Goal: Transaction & Acquisition: Purchase product/service

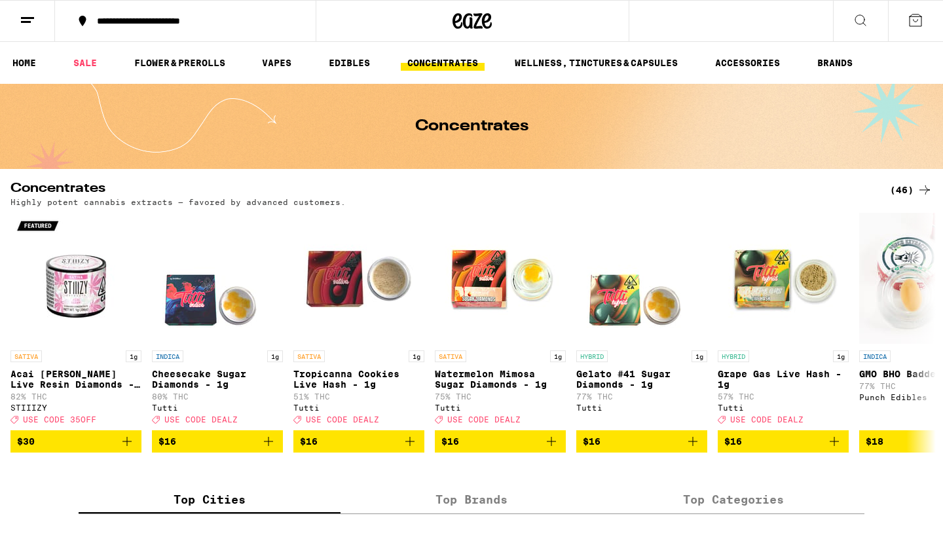
click at [896, 187] on div "(46)" at bounding box center [911, 190] width 43 height 16
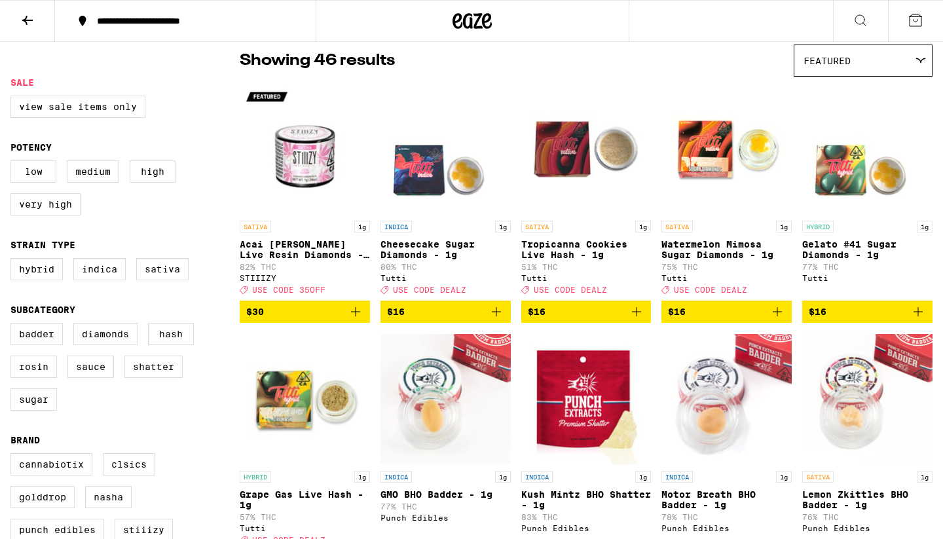
scroll to position [107, 0]
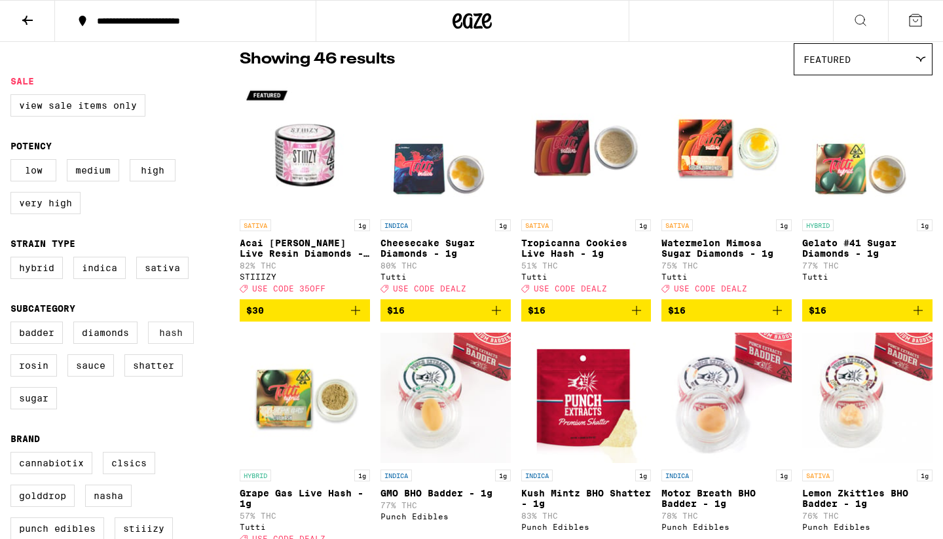
click at [166, 341] on label "Hash" at bounding box center [171, 333] width 46 height 22
click at [14, 324] on input "Hash" at bounding box center [13, 323] width 1 height 1
checkbox input "true"
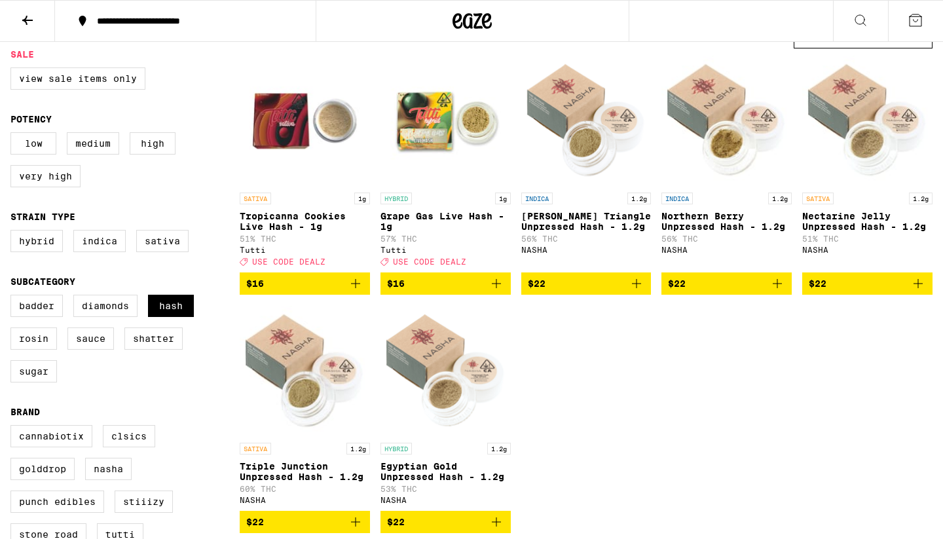
scroll to position [133, 0]
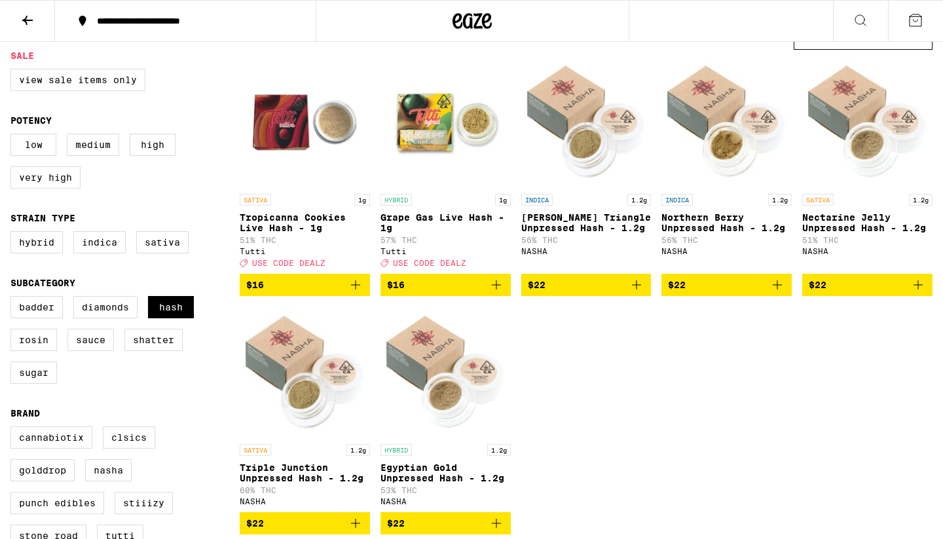
click at [423, 348] on img "Open page for Egyptian Gold Unpressed Hash - 1.2g from NASHA" at bounding box center [445, 371] width 130 height 131
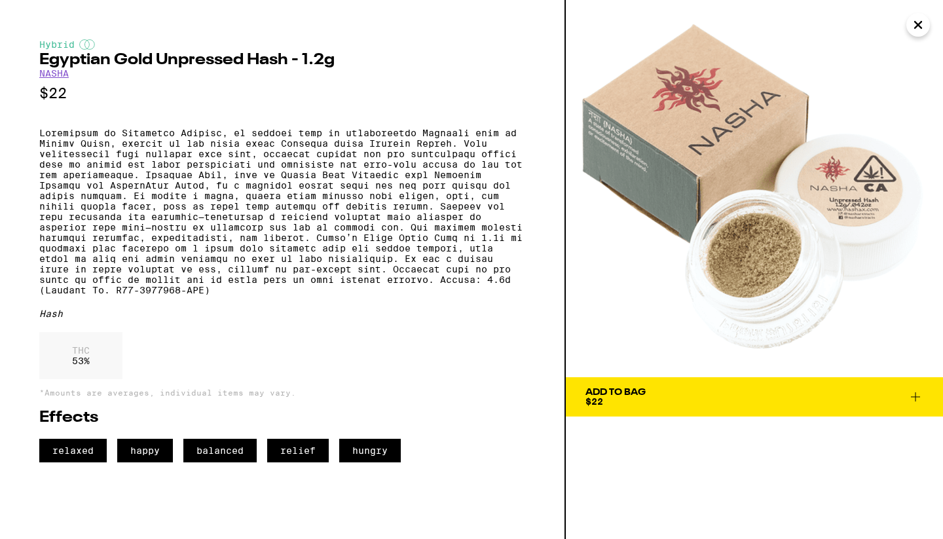
click at [914, 24] on icon "Close" at bounding box center [918, 25] width 16 height 20
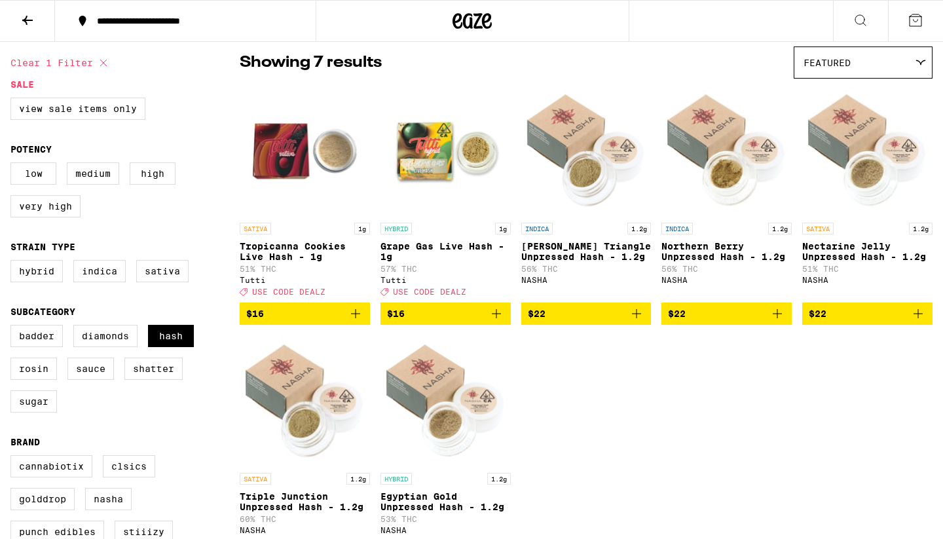
scroll to position [102, 0]
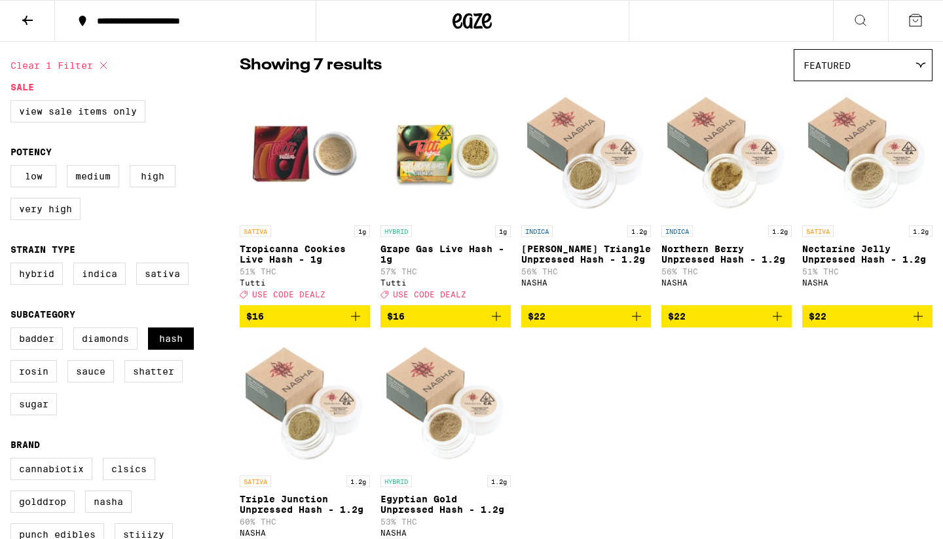
click at [403, 175] on img "Open page for Grape Gas Live Hash - 1g from Tutti" at bounding box center [445, 153] width 130 height 131
click at [566, 158] on img "Open page for Dobos Triangle Unpressed Hash - 1.2g from NASHA" at bounding box center [586, 153] width 130 height 131
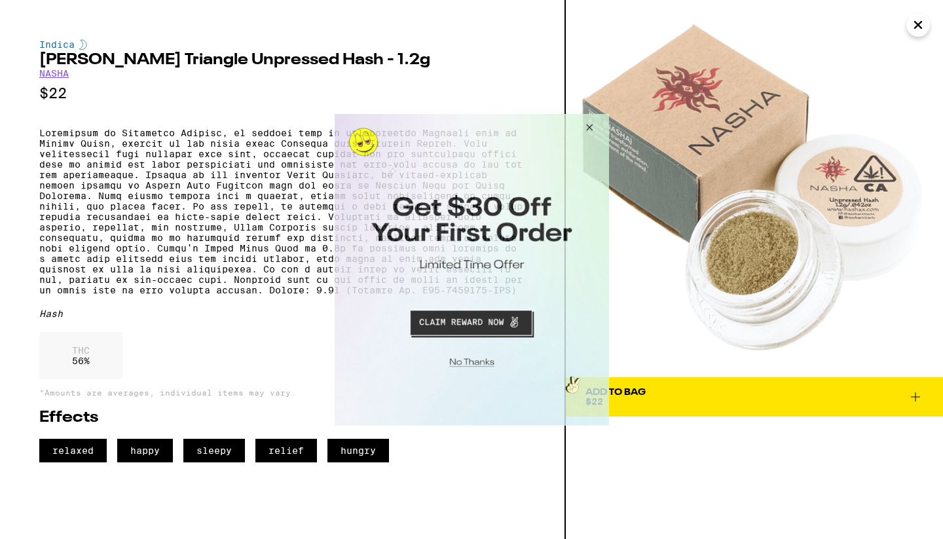
click at [587, 132] on button "Close Modal" at bounding box center [586, 128] width 35 height 31
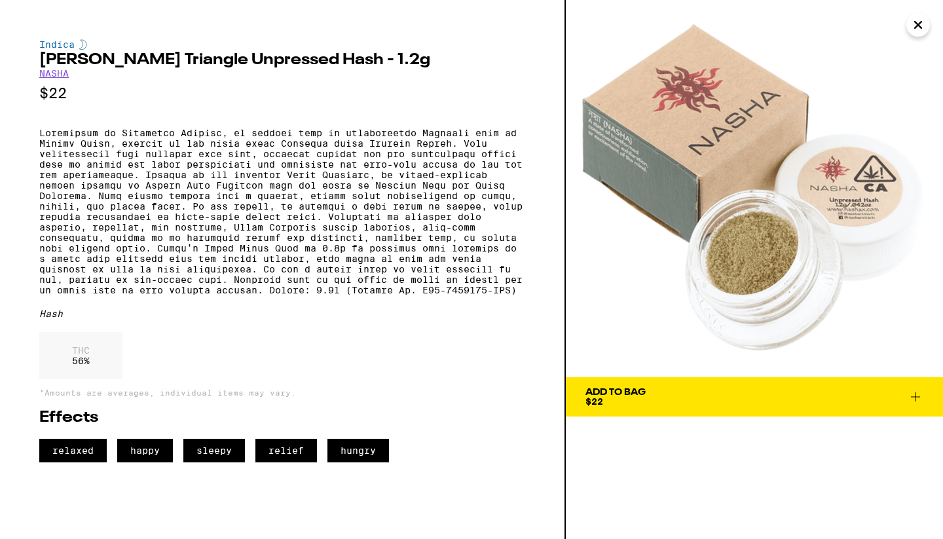
click at [917, 24] on icon "Close" at bounding box center [918, 25] width 7 height 7
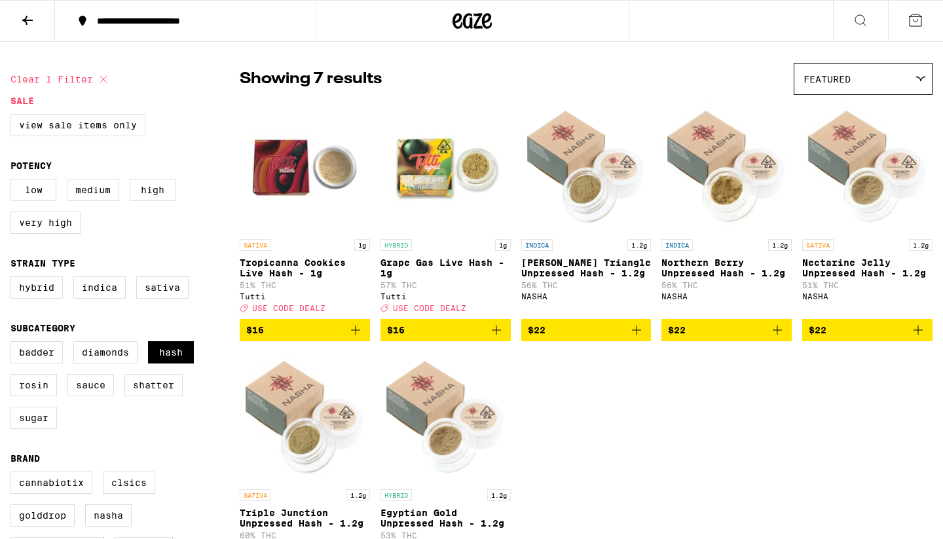
scroll to position [81, 0]
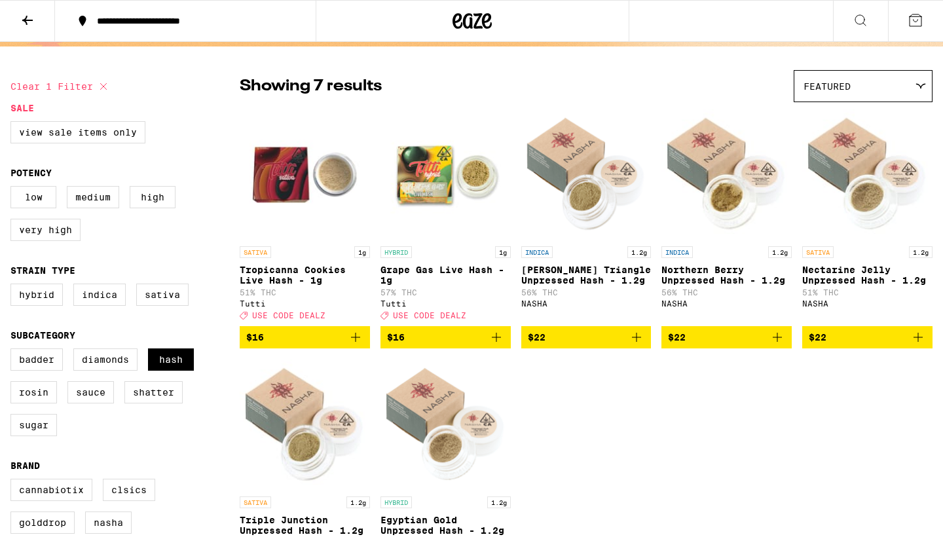
click at [566, 210] on img "Open page for Dobos Triangle Unpressed Hash - 1.2g from NASHA" at bounding box center [586, 174] width 130 height 131
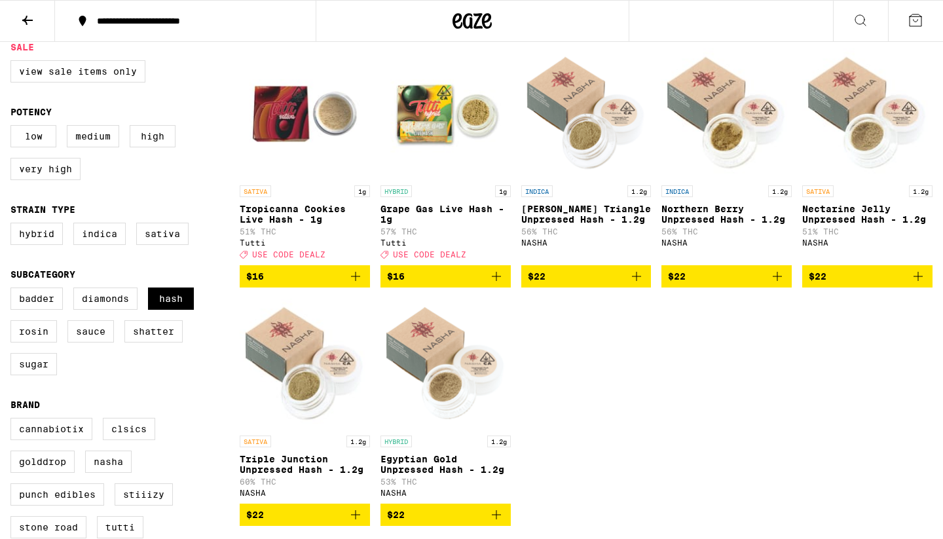
scroll to position [143, 0]
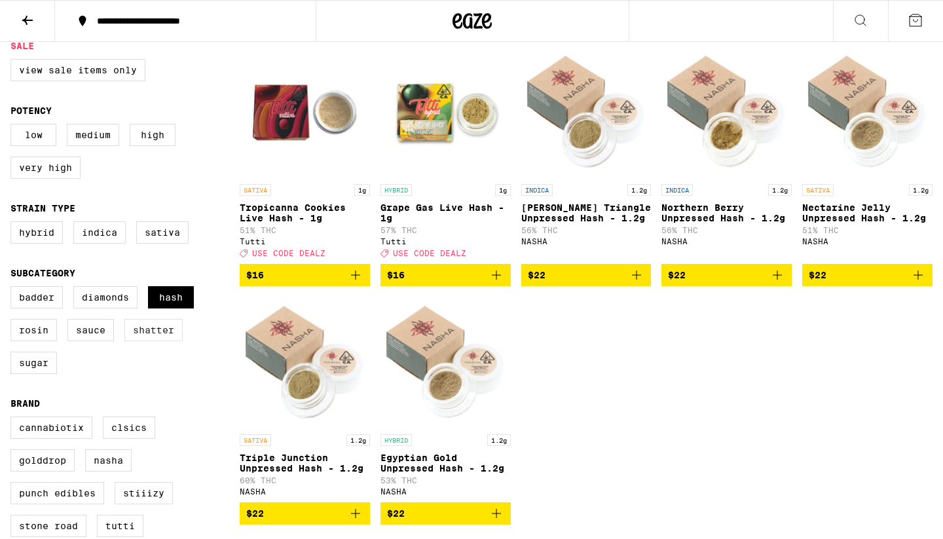
click at [162, 340] on label "Shatter" at bounding box center [153, 330] width 58 height 22
click at [14, 289] on input "Shatter" at bounding box center [13, 288] width 1 height 1
checkbox input "true"
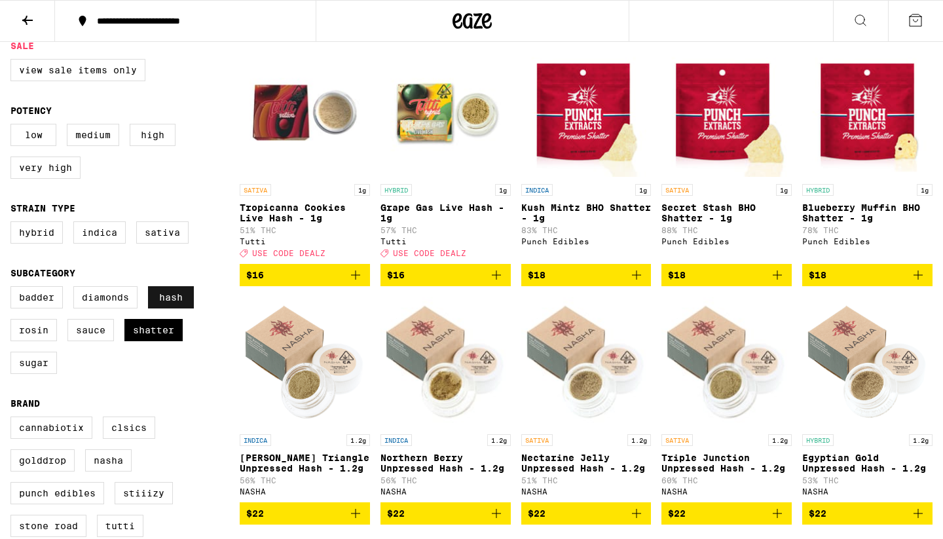
click at [178, 308] on label "Hash" at bounding box center [171, 297] width 46 height 22
click at [14, 289] on input "Hash" at bounding box center [13, 288] width 1 height 1
checkbox input "false"
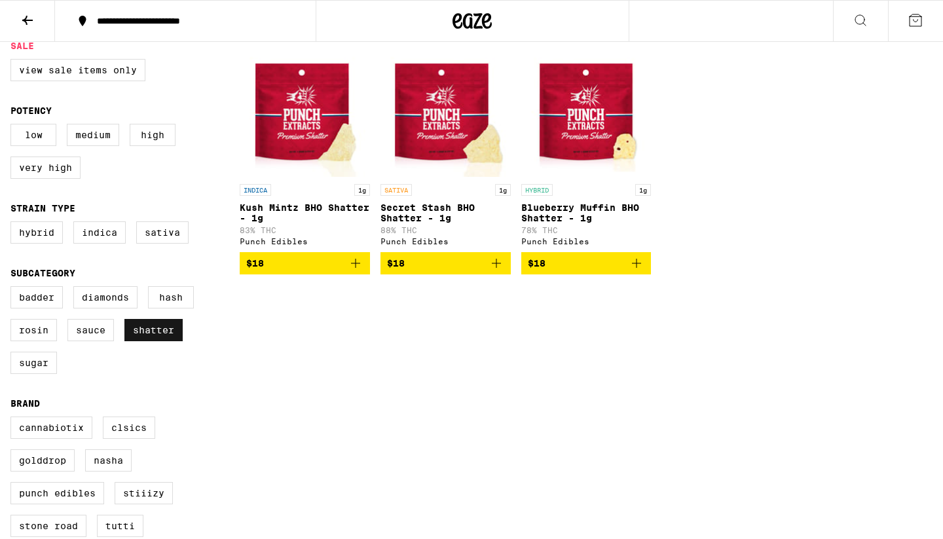
click at [154, 341] on label "Shatter" at bounding box center [153, 330] width 58 height 22
click at [14, 289] on input "Shatter" at bounding box center [13, 288] width 1 height 1
checkbox input "false"
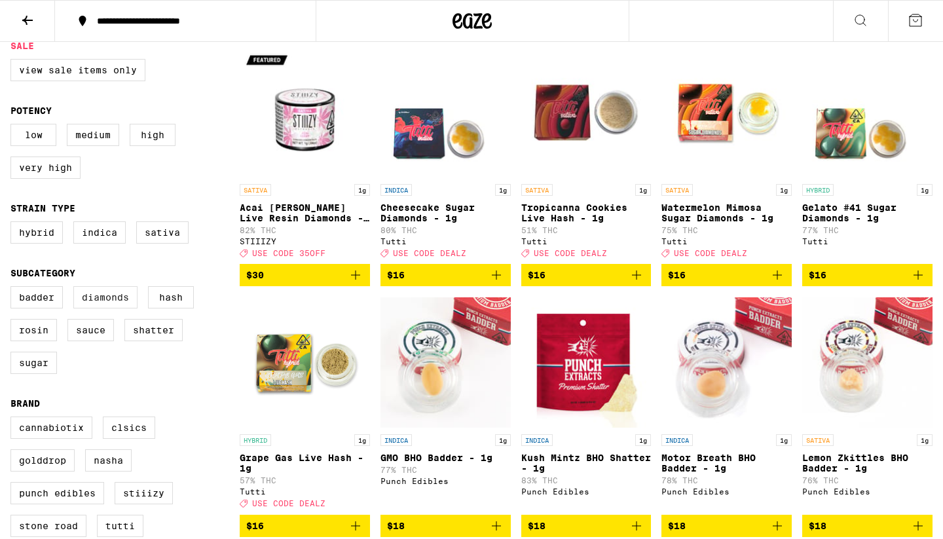
click at [112, 308] on label "Diamonds" at bounding box center [105, 297] width 64 height 22
click at [14, 289] on input "Diamonds" at bounding box center [13, 288] width 1 height 1
checkbox input "true"
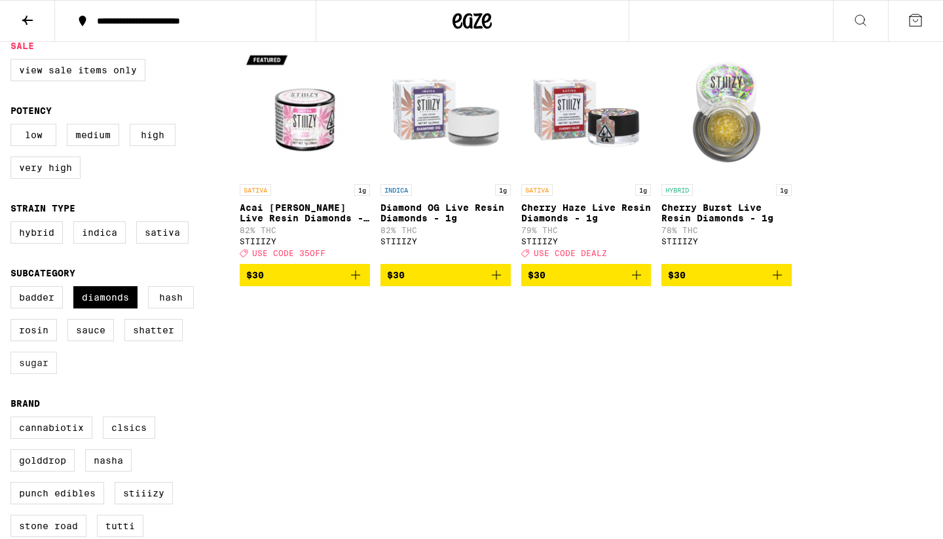
click at [28, 374] on label "Sugar" at bounding box center [33, 363] width 46 height 22
click at [14, 289] on input "Sugar" at bounding box center [13, 288] width 1 height 1
checkbox input "true"
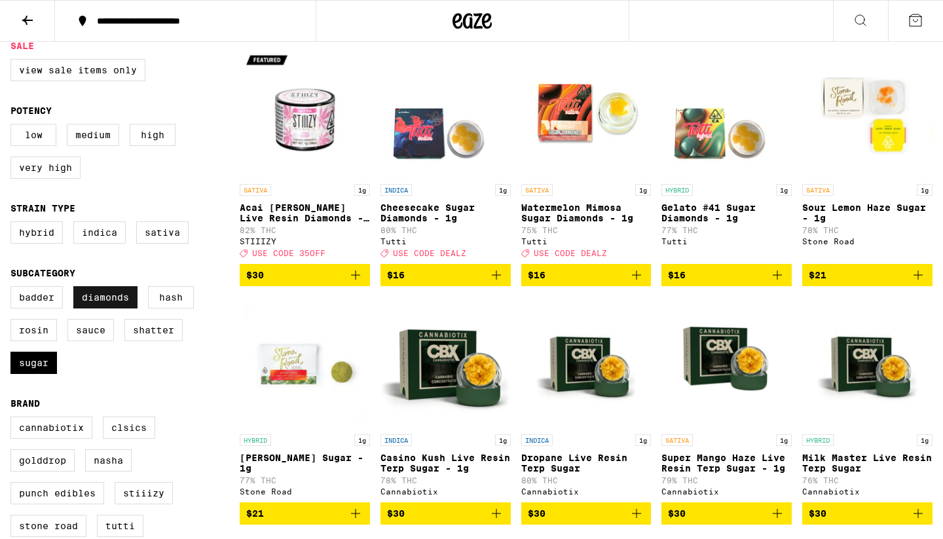
click at [109, 308] on label "Diamonds" at bounding box center [105, 297] width 64 height 22
click at [14, 289] on input "Diamonds" at bounding box center [13, 288] width 1 height 1
checkbox input "false"
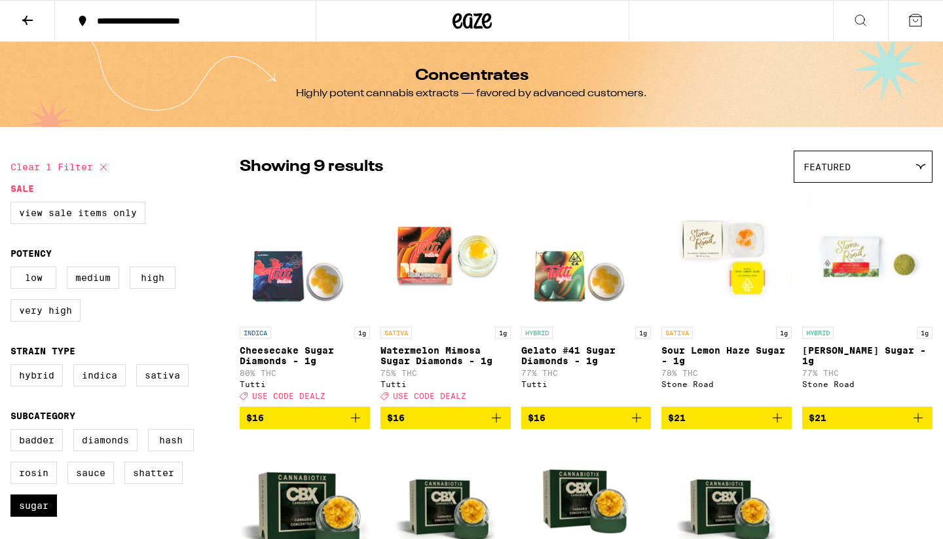
click at [468, 10] on icon at bounding box center [471, 21] width 39 height 24
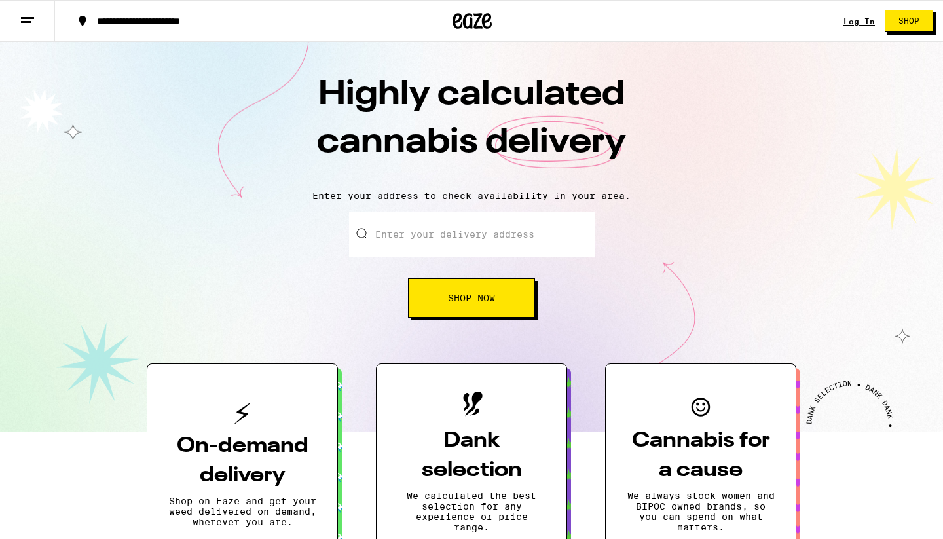
click at [475, 19] on icon at bounding box center [471, 21] width 39 height 24
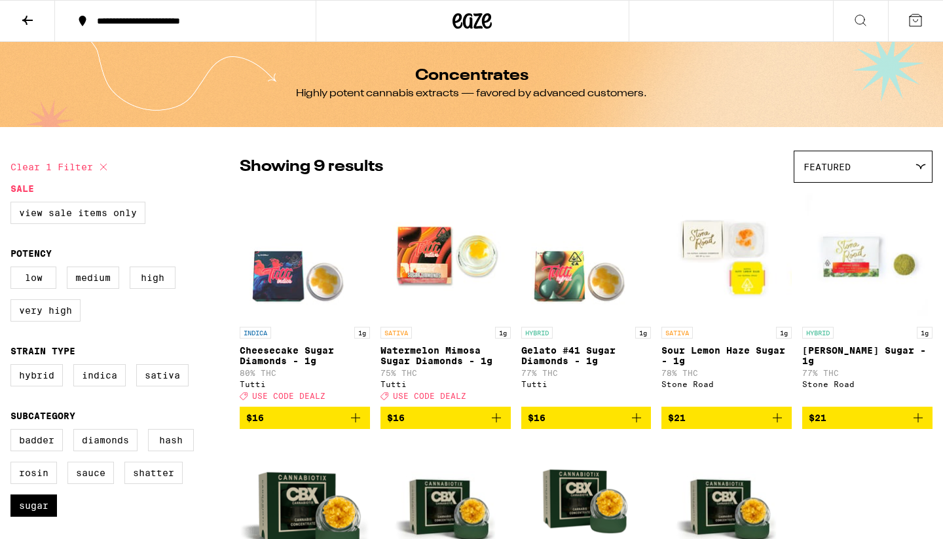
checkbox input "true"
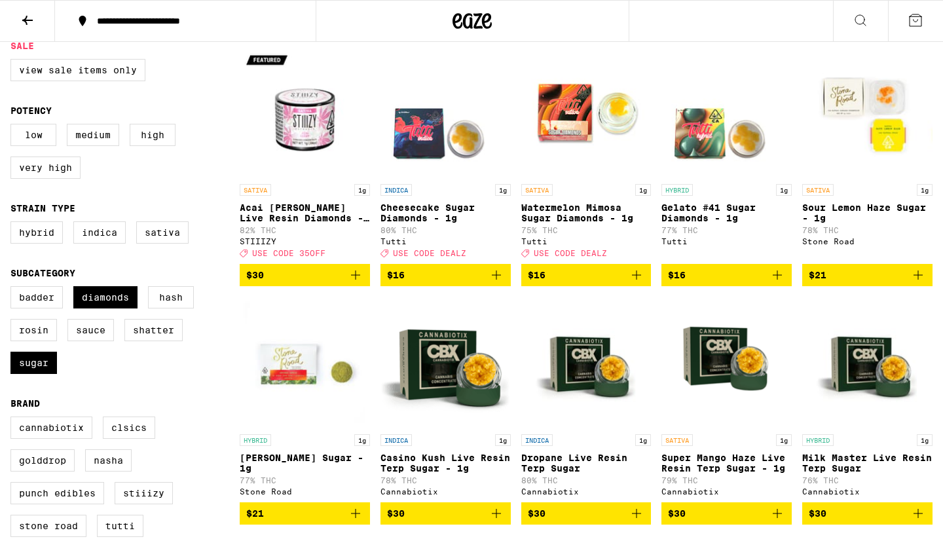
checkbox input "false"
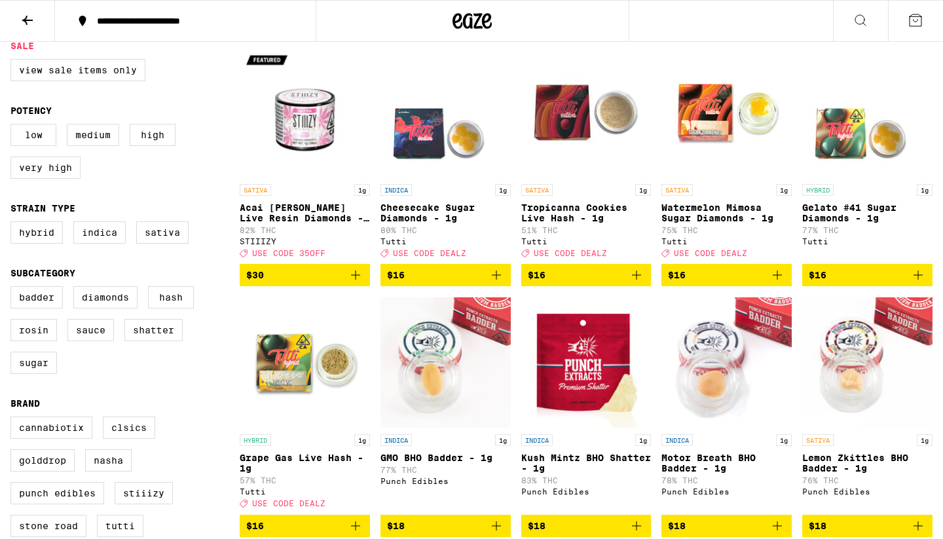
checkbox input "false"
checkbox input "true"
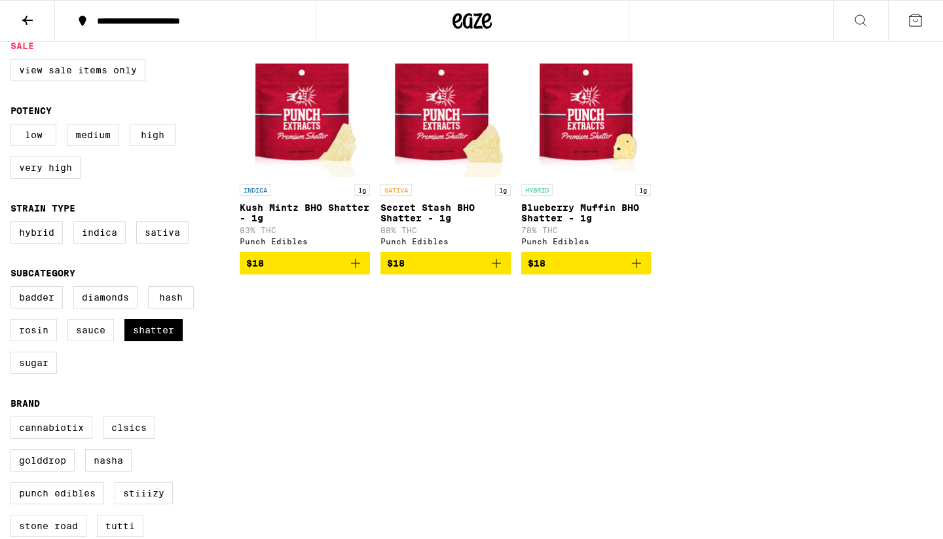
checkbox input "true"
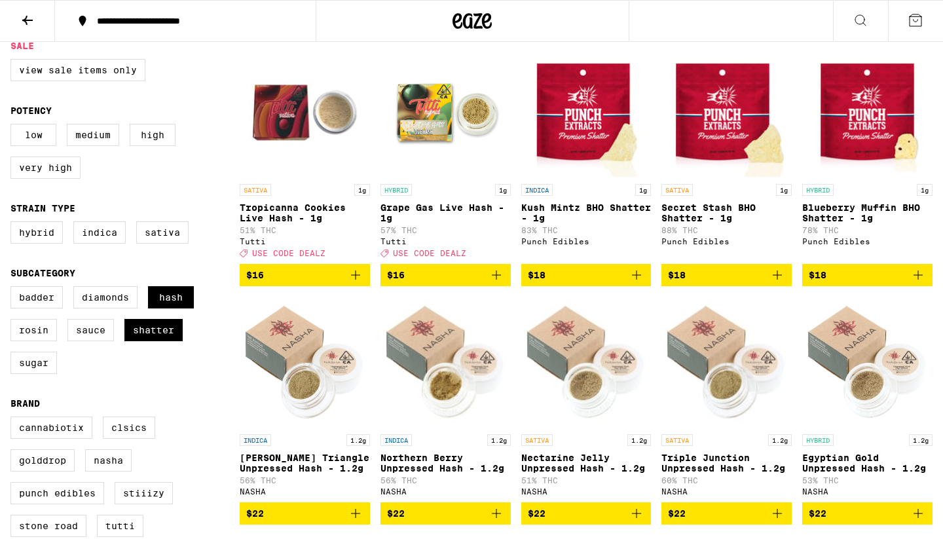
checkbox input "false"
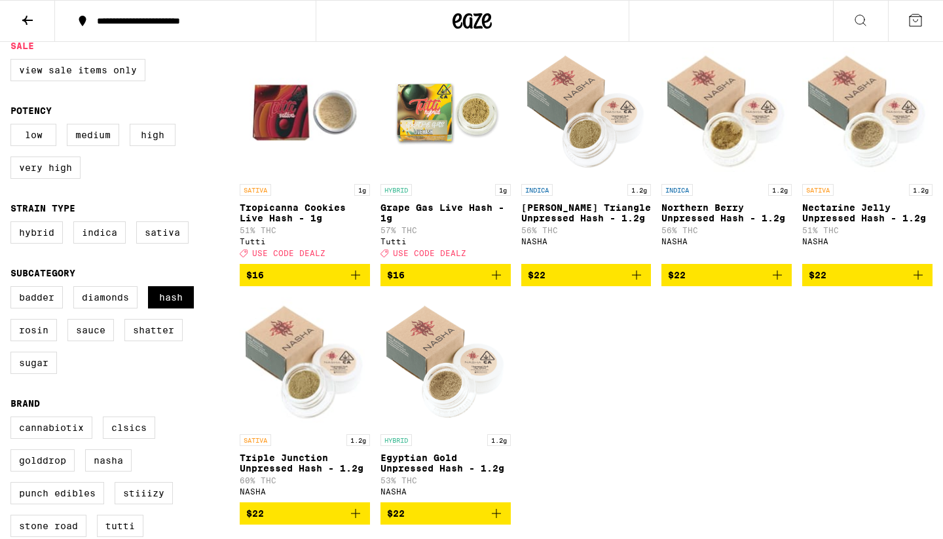
scroll to position [81, 0]
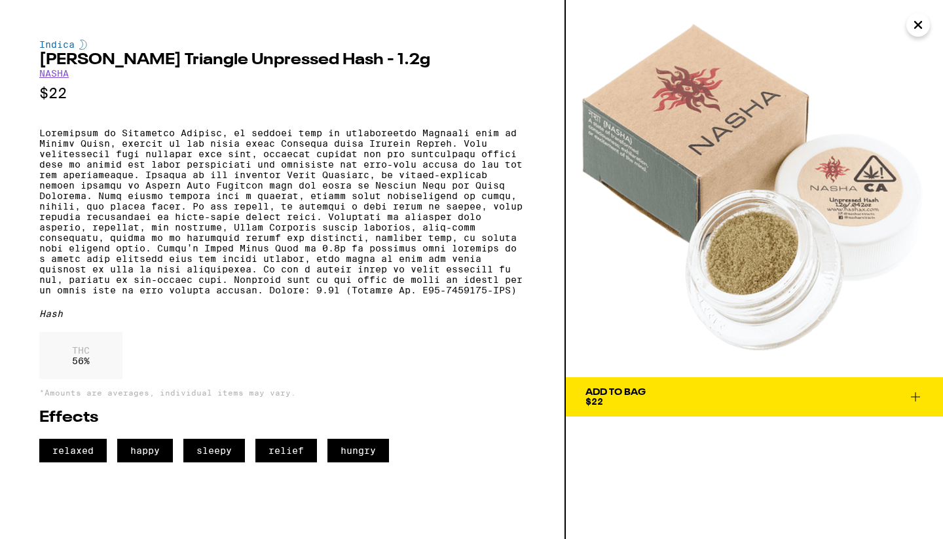
scroll to position [102, 0]
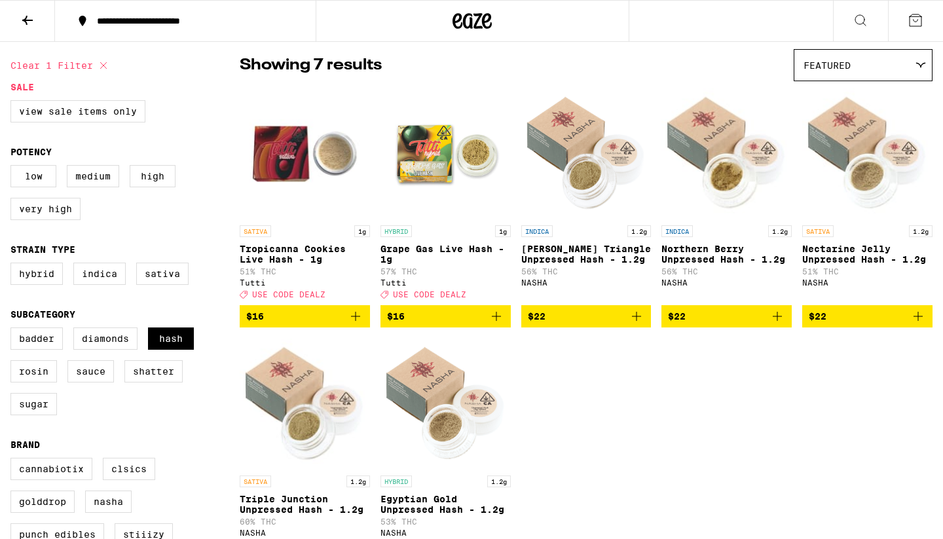
scroll to position [133, 0]
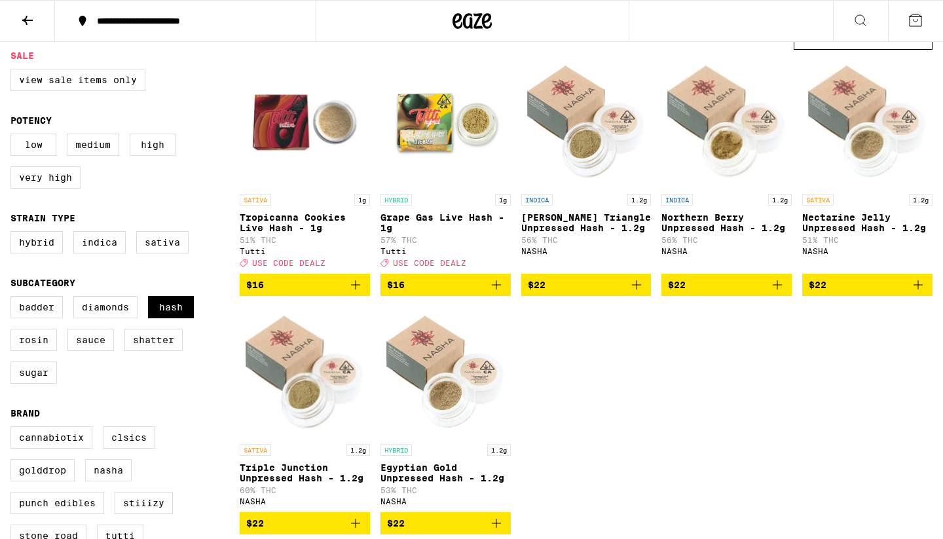
checkbox input "false"
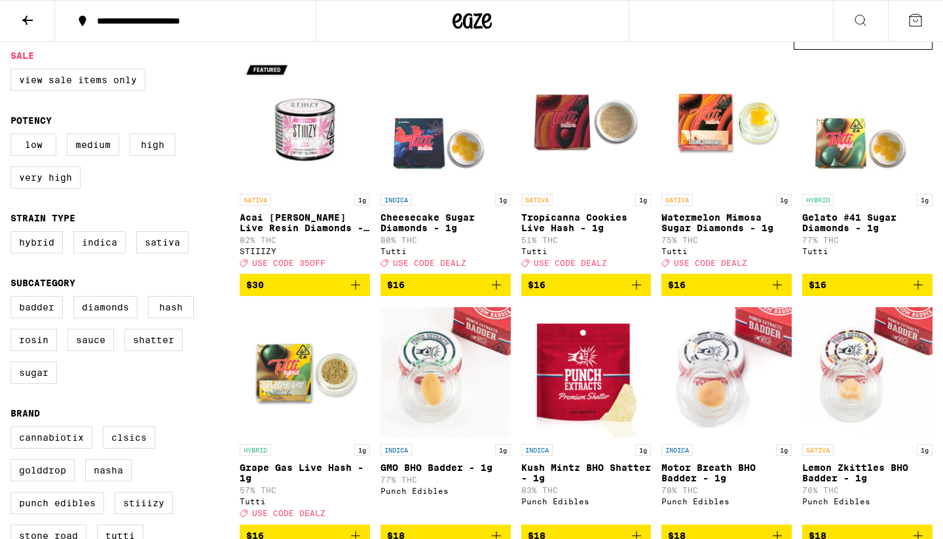
scroll to position [107, 0]
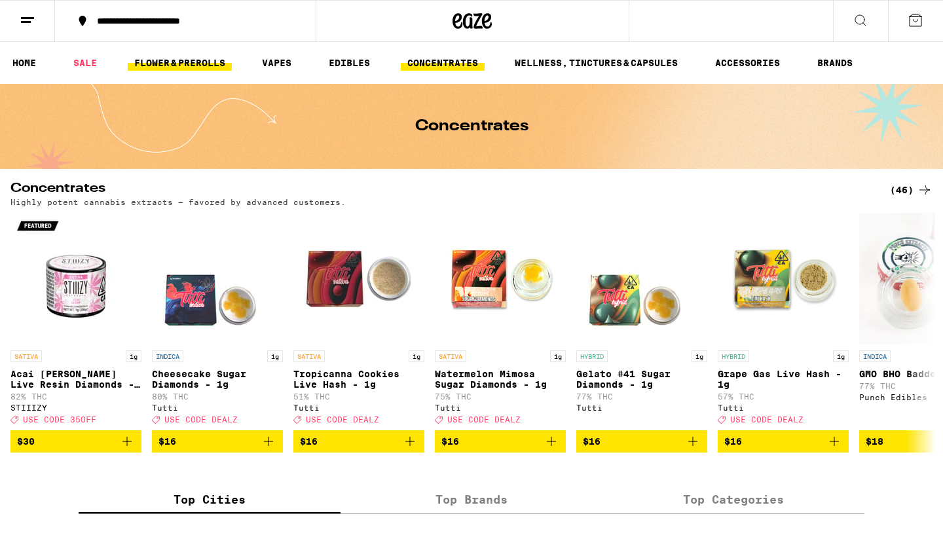
click at [185, 57] on link "FLOWER & PREROLLS" at bounding box center [180, 63] width 104 height 16
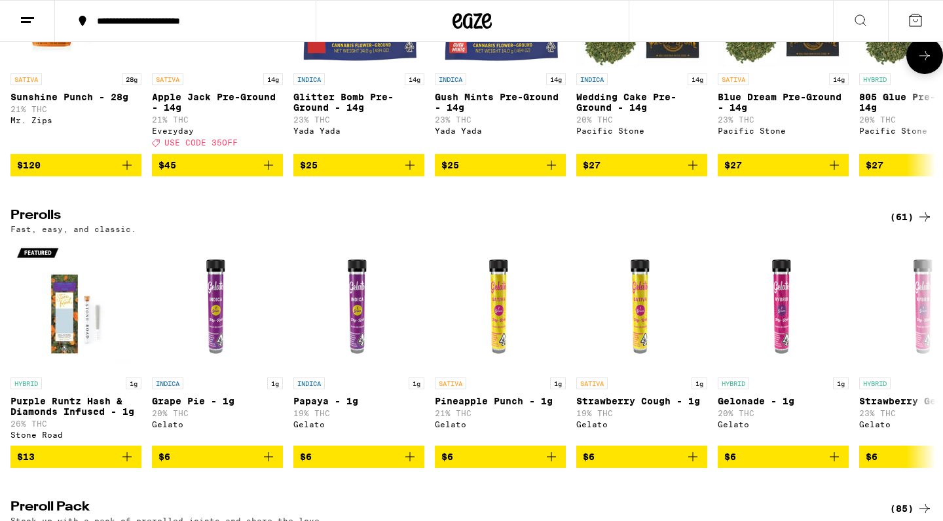
scroll to position [650, 0]
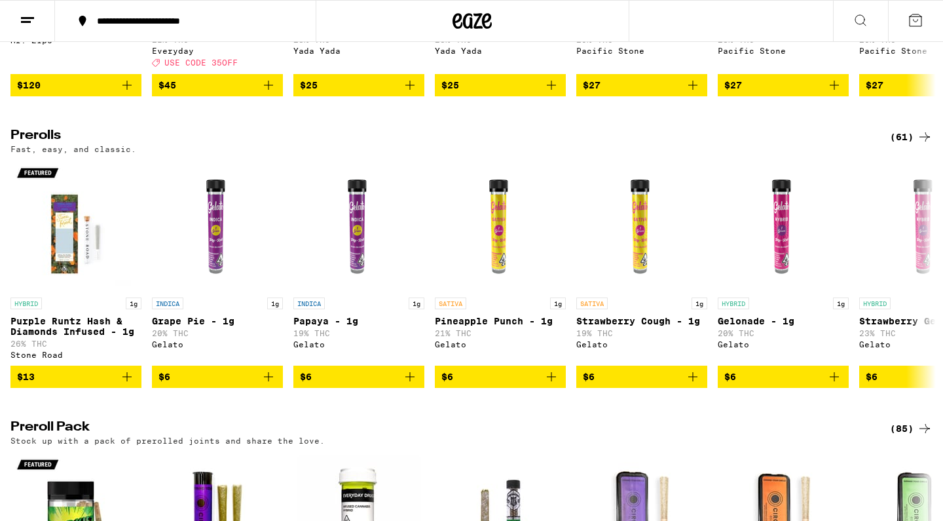
click at [902, 145] on div "(61)" at bounding box center [911, 137] width 43 height 16
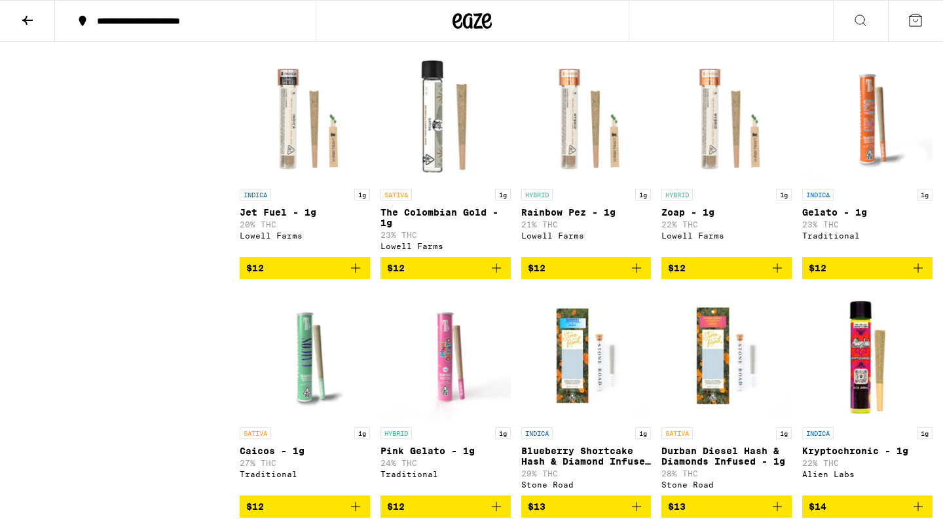
scroll to position [1583, 0]
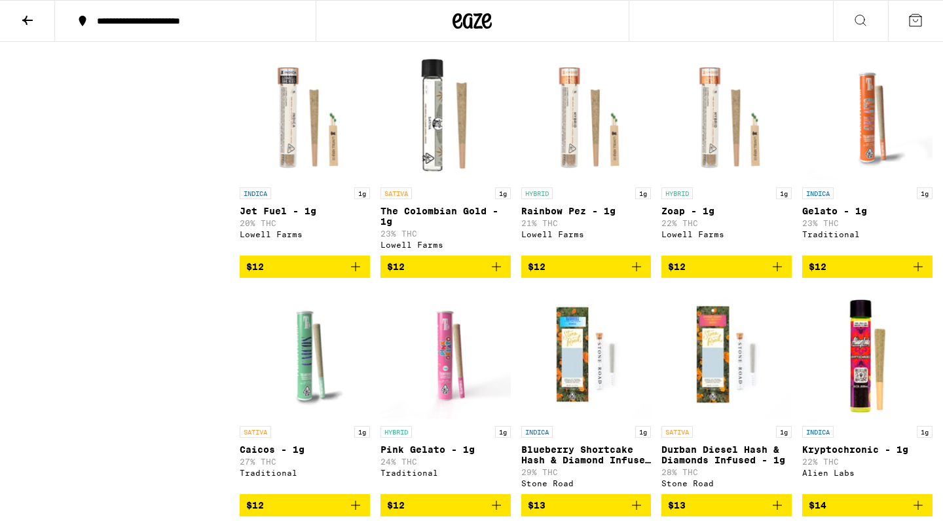
click at [569, 155] on img "Open page for Rainbow Pez - 1g from Lowell Farms" at bounding box center [586, 115] width 130 height 131
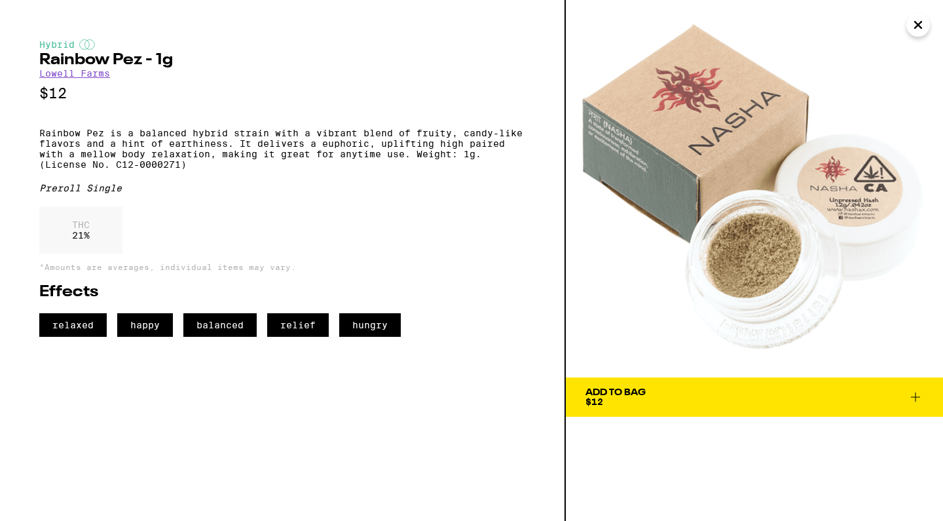
click at [918, 24] on icon "Close" at bounding box center [918, 25] width 7 height 7
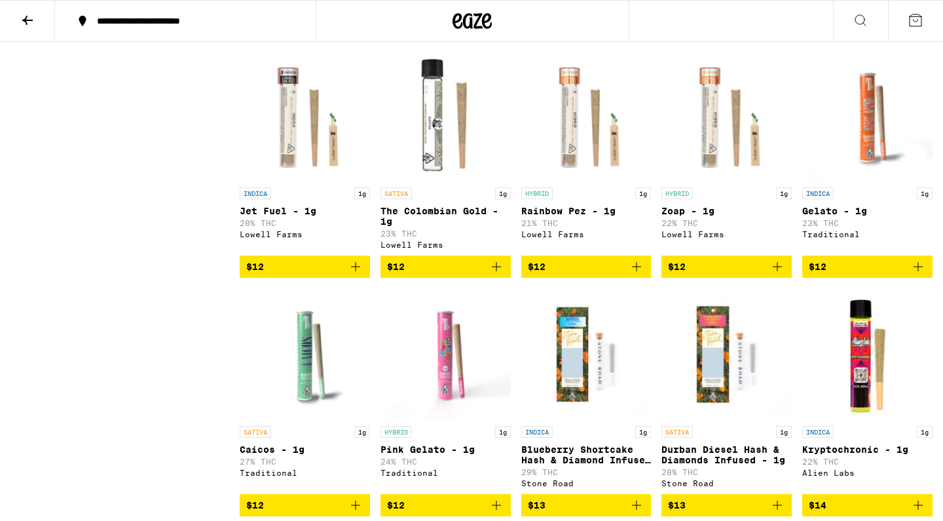
click at [554, 147] on img "Open page for Rainbow Pez - 1g from Lowell Farms" at bounding box center [586, 115] width 130 height 131
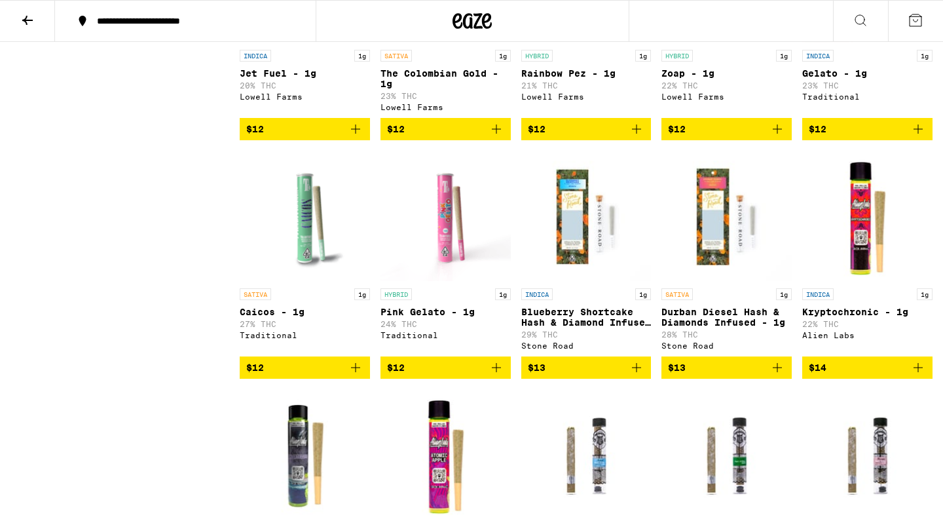
scroll to position [1558, 0]
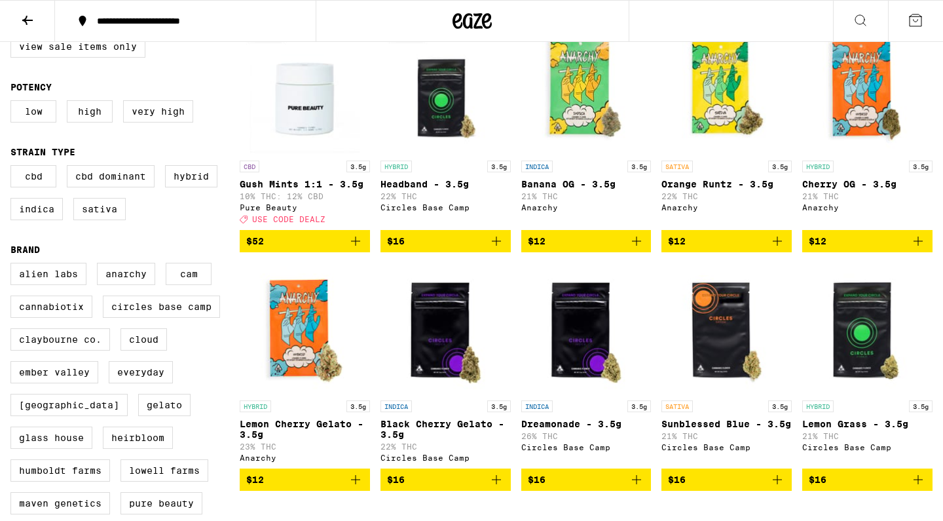
scroll to position [168, 0]
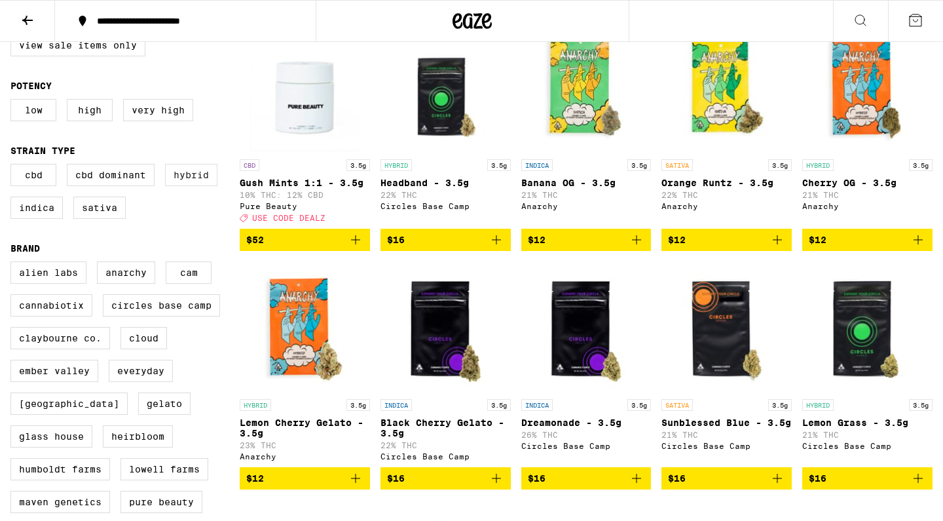
click at [208, 181] on label "Hybrid" at bounding box center [191, 175] width 52 height 22
click at [14, 166] on input "Hybrid" at bounding box center [13, 166] width 1 height 1
checkbox input "true"
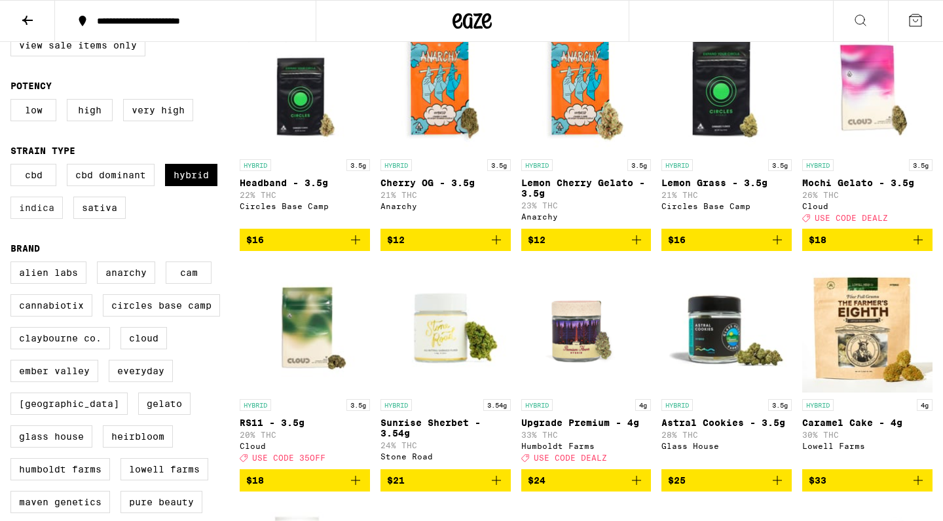
click at [44, 212] on label "Indica" at bounding box center [36, 207] width 52 height 22
click at [14, 166] on input "Indica" at bounding box center [13, 166] width 1 height 1
checkbox input "true"
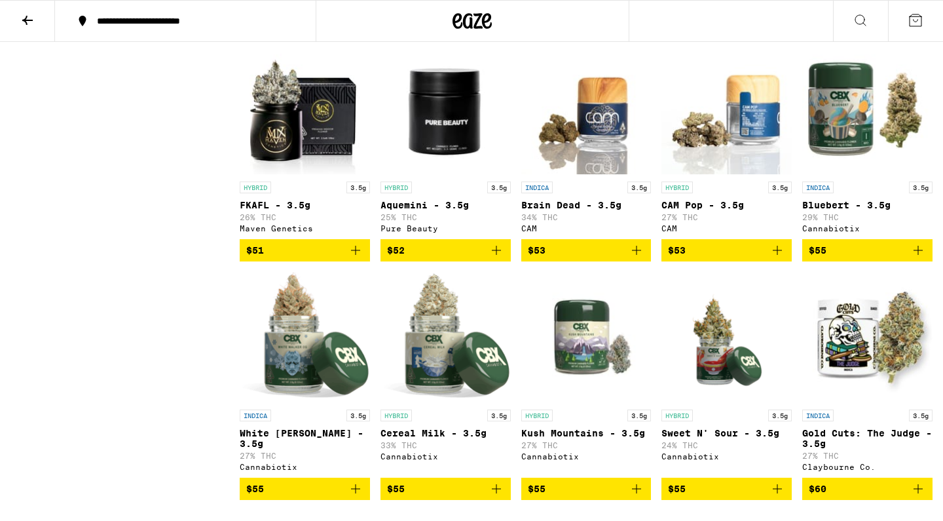
scroll to position [2077, 0]
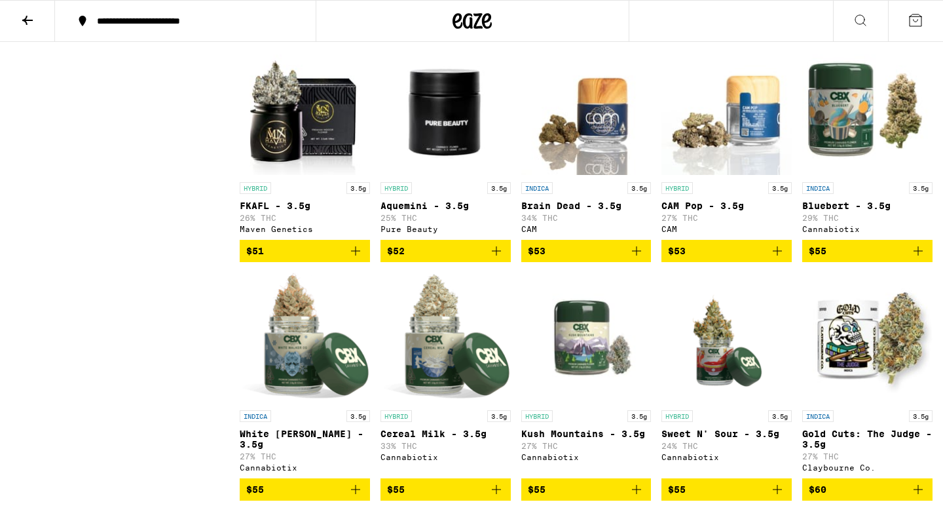
click at [822, 166] on img "Open page for Bluebert - 3.5g from Cannabiotix" at bounding box center [867, 110] width 130 height 131
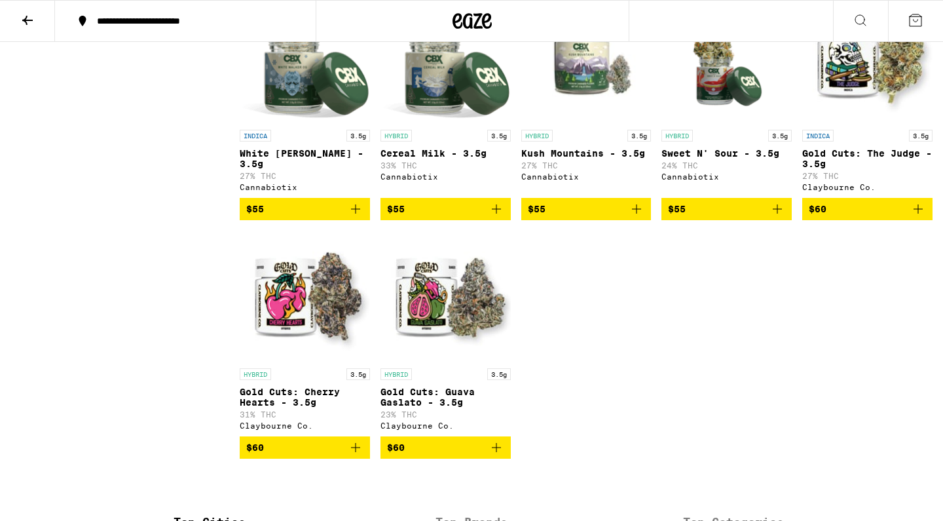
scroll to position [2357, 0]
click at [391, 361] on img "Open page for Gold Cuts: Guava Gaslato - 3.5g from Claybourne Co." at bounding box center [445, 296] width 130 height 131
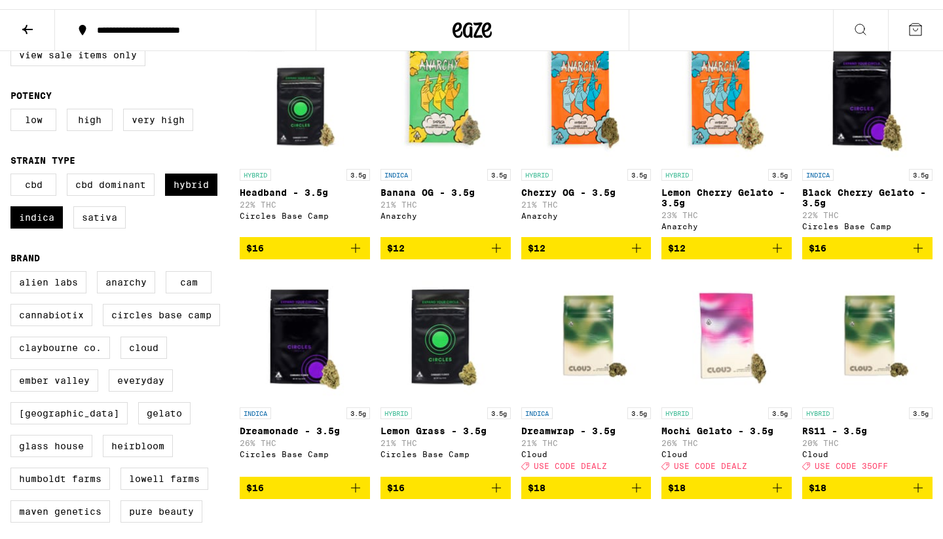
scroll to position [191, 0]
